Goal: Navigation & Orientation: Find specific page/section

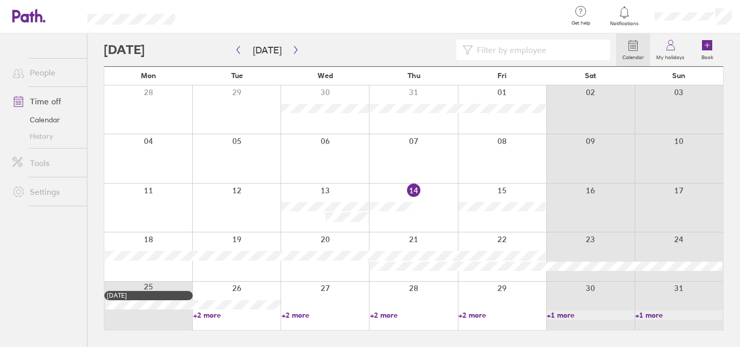
click at [48, 71] on link "People" at bounding box center [45, 72] width 83 height 21
